Goal: Task Accomplishment & Management: Manage account settings

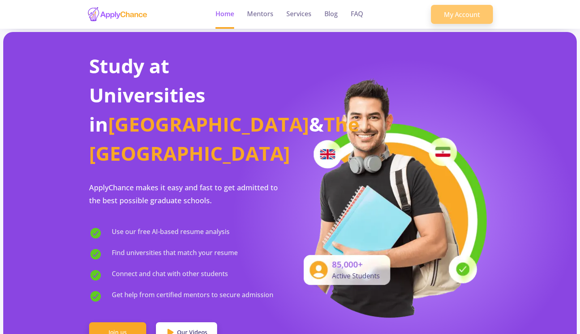
click at [447, 11] on link "My Account" at bounding box center [462, 14] width 62 height 19
click at [459, 20] on link "My Account" at bounding box center [462, 14] width 62 height 19
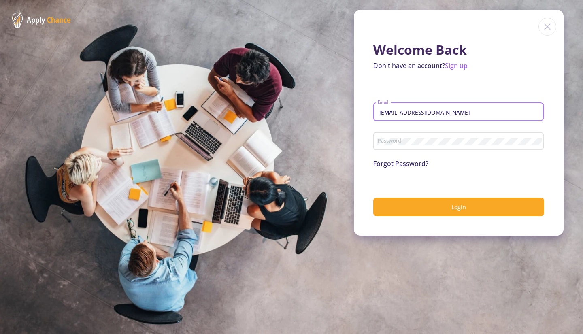
type input "[EMAIL_ADDRESS][DOMAIN_NAME]"
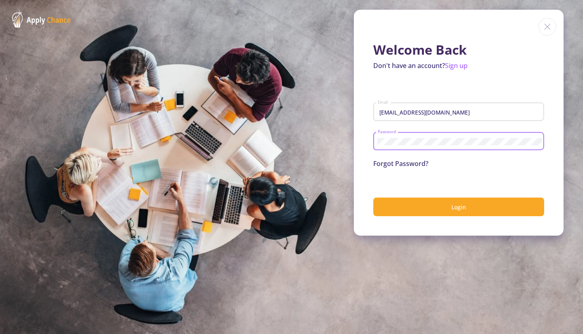
click at [459, 207] on button "Login" at bounding box center [459, 207] width 171 height 19
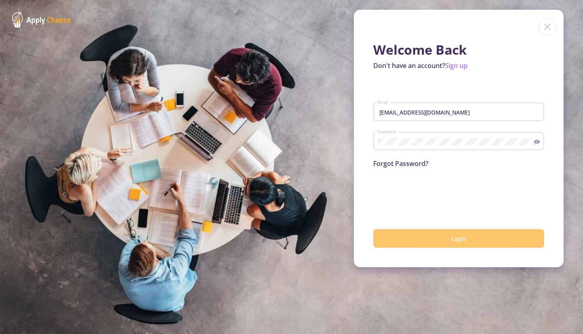
click at [439, 248] on button "Login" at bounding box center [459, 238] width 171 height 19
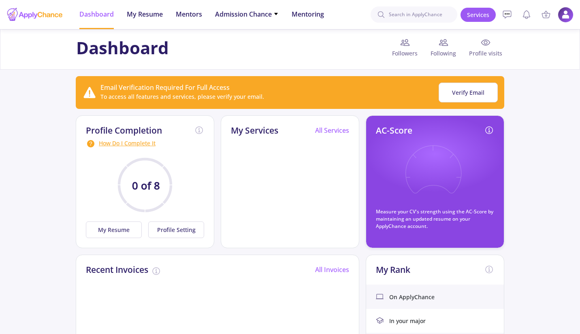
click at [566, 21] on img at bounding box center [566, 15] width 16 height 16
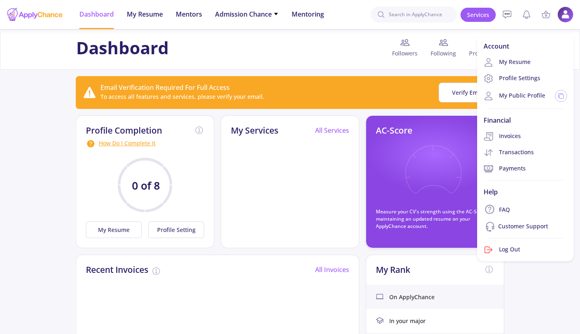
click at [336, 66] on div "Dashboard Followers Following Profile visits" at bounding box center [290, 49] width 580 height 41
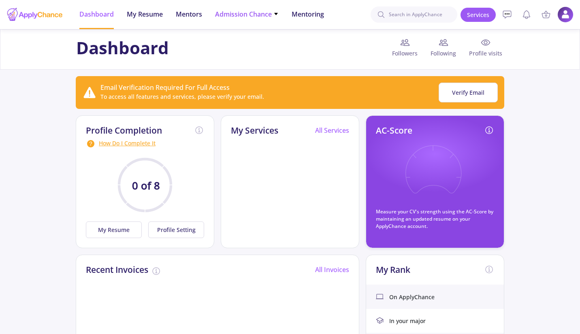
click at [276, 14] on icon at bounding box center [275, 13] width 5 height 5
click at [568, 21] on img at bounding box center [566, 15] width 16 height 16
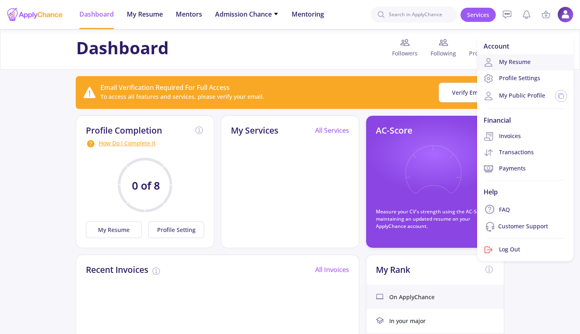
click at [521, 60] on link "My Resume" at bounding box center [525, 62] width 96 height 16
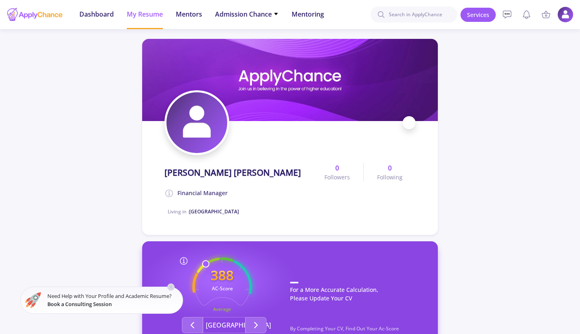
click at [174, 286] on icon at bounding box center [171, 287] width 6 height 6
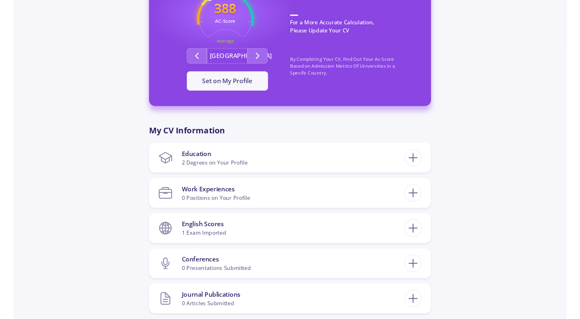
scroll to position [244, 0]
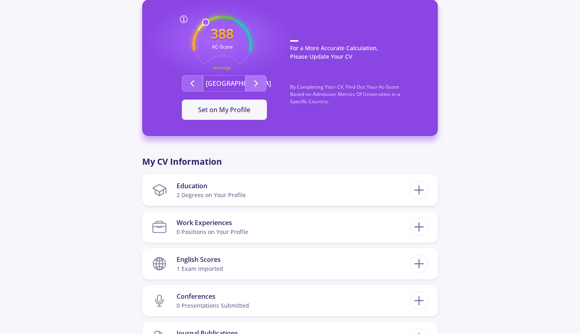
click at [252, 82] on icon "Second group" at bounding box center [256, 84] width 10 height 10
click at [229, 83] on button "[GEOGRAPHIC_DATA]" at bounding box center [224, 83] width 43 height 16
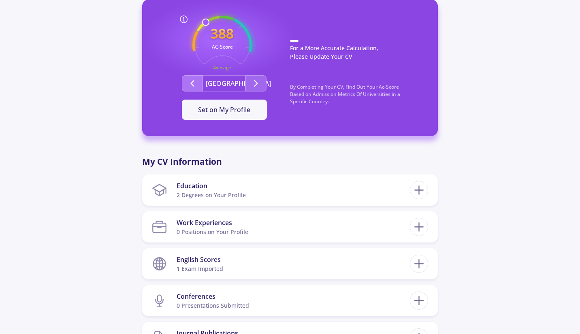
click at [191, 79] on icon "Second group" at bounding box center [193, 84] width 10 height 10
click at [256, 82] on polyline "Second group" at bounding box center [256, 84] width 3 height 6
click at [222, 107] on span "Set on My Profile" at bounding box center [224, 109] width 52 height 9
click at [252, 85] on icon "Second group" at bounding box center [256, 84] width 10 height 10
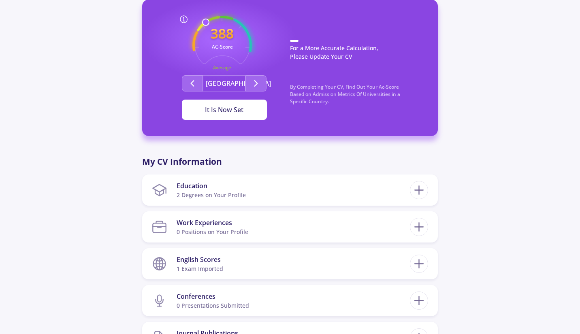
click at [234, 111] on div "It Is Now Set" at bounding box center [224, 110] width 59 height 10
drag, startPoint x: 310, startPoint y: 93, endPoint x: 356, endPoint y: 94, distance: 46.2
click at [356, 94] on p "By Completing Your CV, Find Out Your Ac-Score Based on Admission Metrics Of Uni…" at bounding box center [356, 98] width 132 height 30
copy p "Admission Metrics"
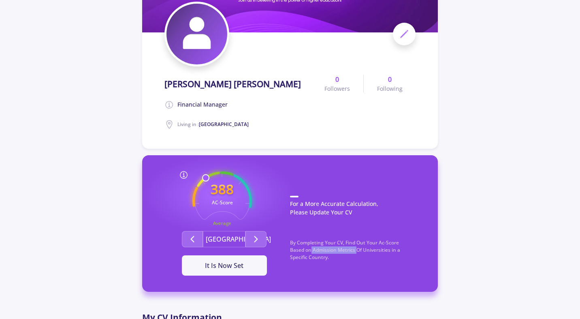
scroll to position [0, 0]
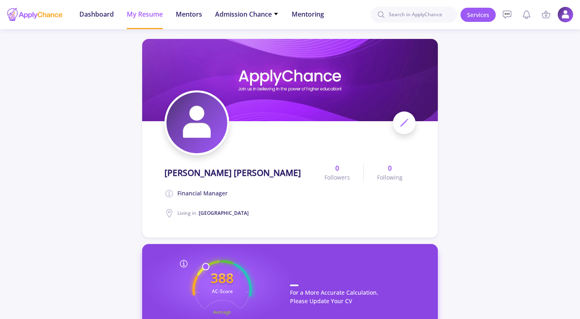
click at [403, 119] on icon at bounding box center [404, 123] width 10 height 10
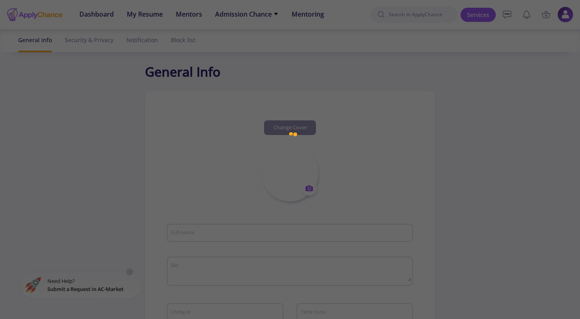
type input "[PERSON_NAME] [PERSON_NAME]"
type textarea "Financial manager"
type input "[GEOGRAPHIC_DATA]"
type input "(UTC+03:30) [GEOGRAPHIC_DATA]"
type input "HosseinRahmatian"
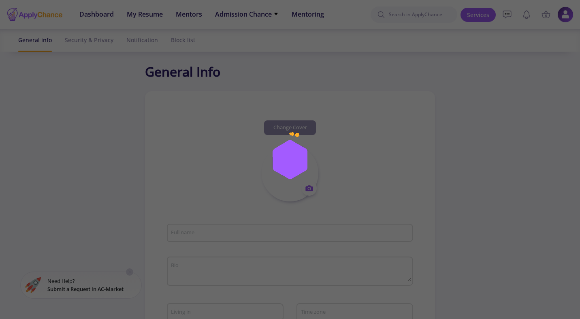
type input "[EMAIL_ADDRESS][DOMAIN_NAME]"
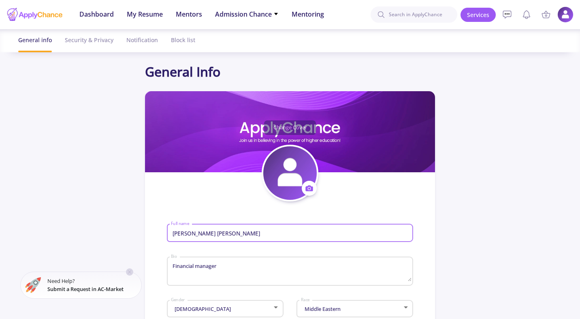
drag, startPoint x: 255, startPoint y: 236, endPoint x: 196, endPoint y: 237, distance: 59.2
type input "Hossein"
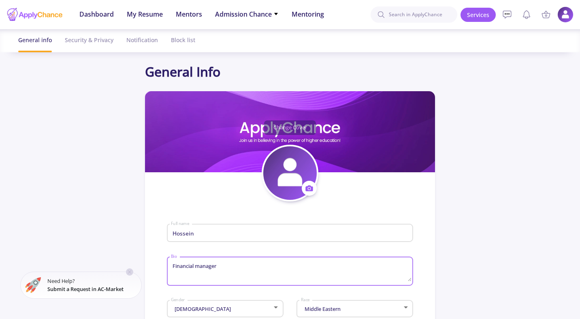
drag, startPoint x: 227, startPoint y: 274, endPoint x: 197, endPoint y: 267, distance: 30.7
click at [197, 267] on textarea "Financial manager" at bounding box center [291, 271] width 241 height 19
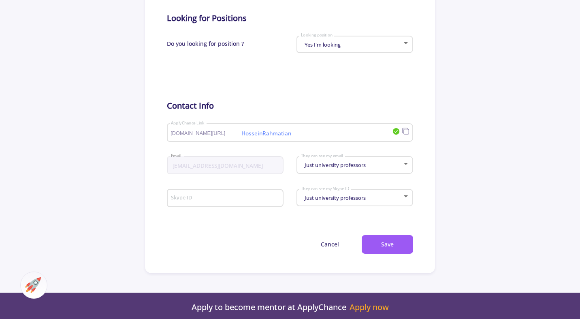
scroll to position [439, 0]
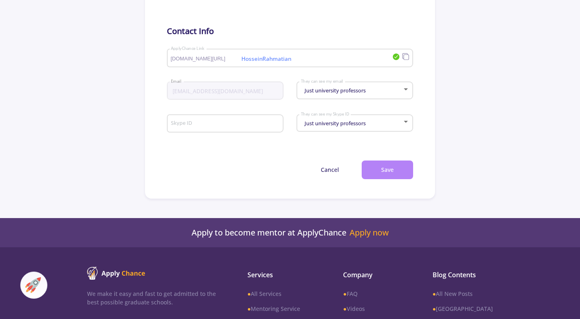
type textarea "Financial"
click at [399, 167] on button "Save" at bounding box center [387, 169] width 51 height 19
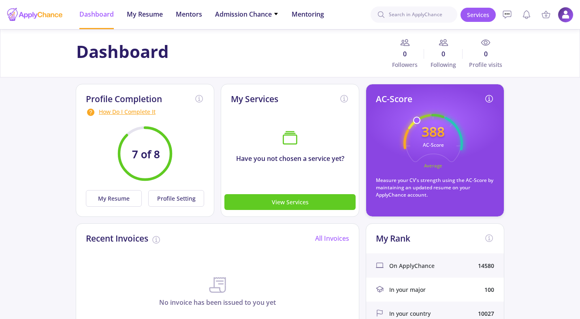
click at [560, 17] on img at bounding box center [566, 15] width 16 height 16
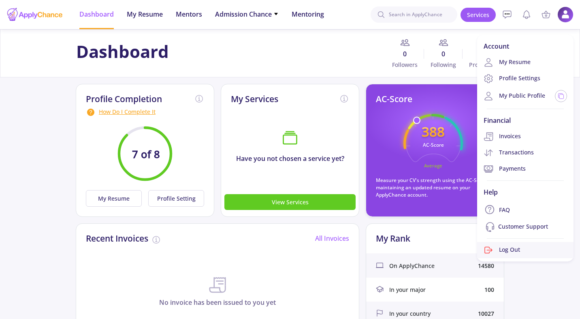
click at [525, 246] on link "Log Out" at bounding box center [525, 250] width 96 height 16
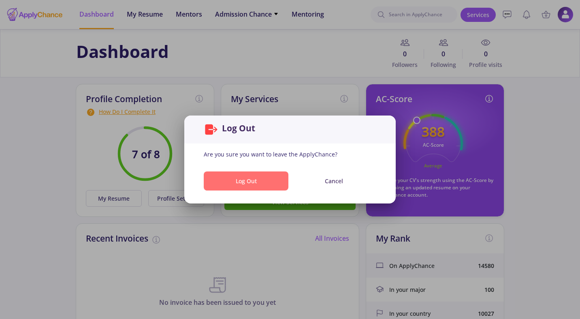
click at [252, 182] on button "Log Out" at bounding box center [246, 180] width 85 height 19
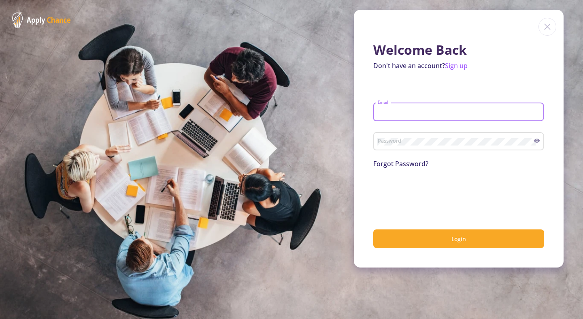
click at [533, 181] on div at bounding box center [459, 194] width 171 height 32
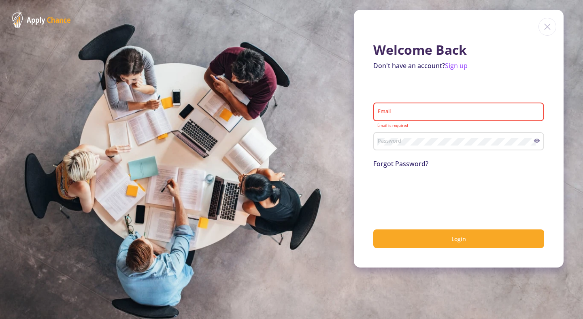
click at [413, 146] on div "Password" at bounding box center [456, 139] width 157 height 21
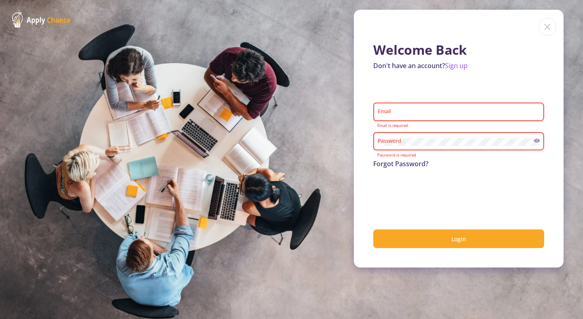
click at [548, 171] on div "Welcome Back Don't have an account? Sign up Email Email is required Password Pa…" at bounding box center [459, 139] width 210 height 258
click at [464, 64] on link "Sign up" at bounding box center [456, 65] width 23 height 9
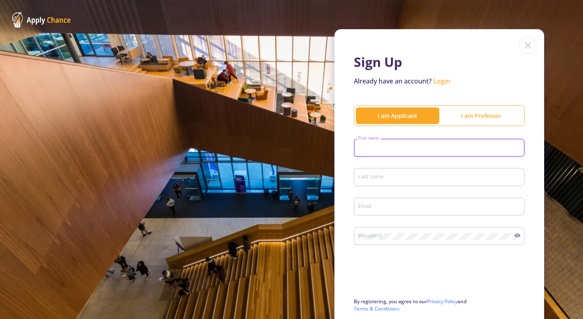
click at [402, 148] on input "First name" at bounding box center [440, 148] width 165 height 7
type input "آ"
type input "Hossein"
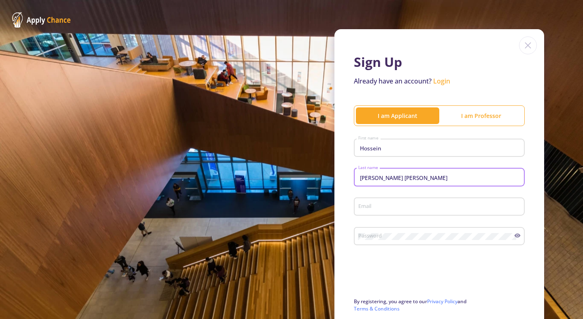
type input "[PERSON_NAME] [PERSON_NAME]"
click at [571, 151] on div "Sign Up Already have an account? Login I am Applicant I am [PERSON_NAME] First …" at bounding box center [291, 198] width 583 height 396
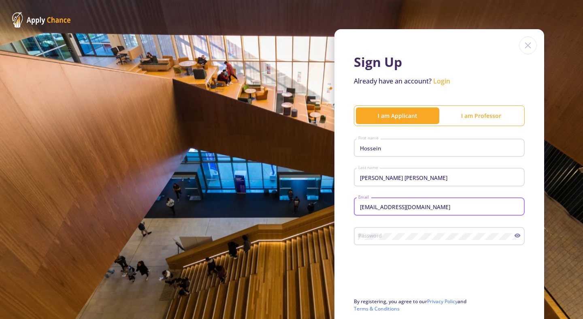
type input "[EMAIL_ADDRESS][DOMAIN_NAME]"
click at [423, 229] on div "Password" at bounding box center [436, 234] width 157 height 21
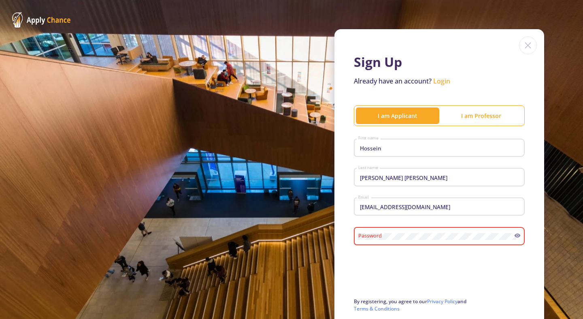
click at [421, 231] on div "Password" at bounding box center [436, 234] width 157 height 21
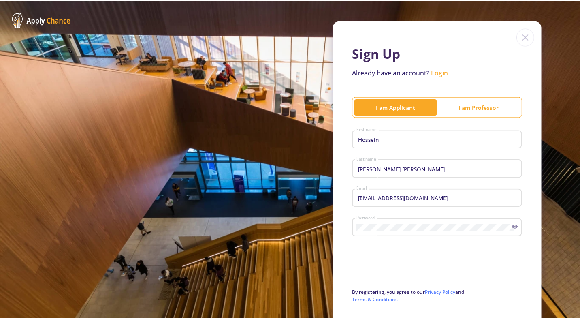
scroll to position [78, 0]
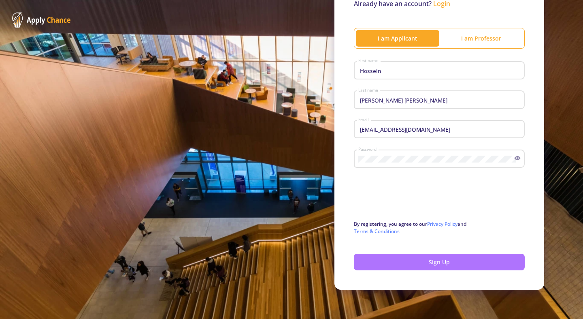
click at [489, 262] on button "Sign Up" at bounding box center [439, 262] width 171 height 17
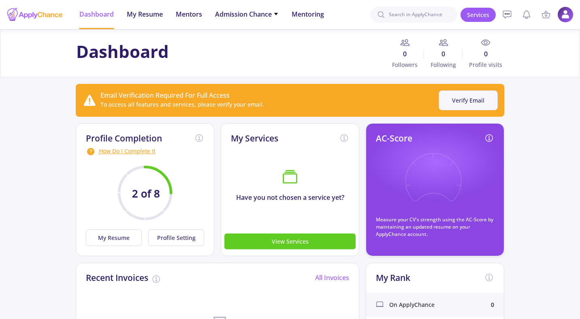
click at [481, 100] on button "Verify Email" at bounding box center [468, 100] width 59 height 20
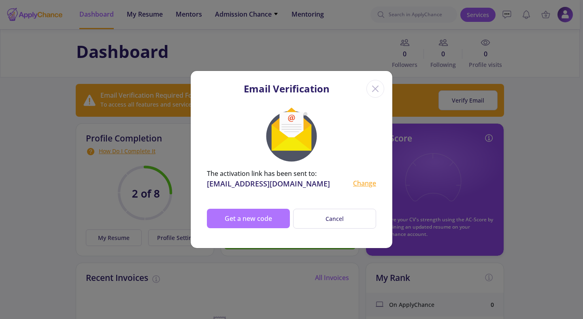
click at [270, 222] on button "Get a new code" at bounding box center [248, 218] width 83 height 19
